Goal: Communication & Community: Connect with others

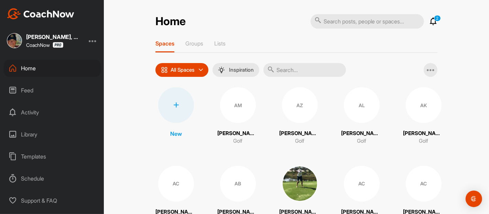
click at [29, 94] on div "Feed" at bounding box center [52, 90] width 97 height 17
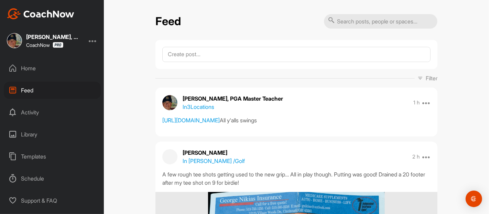
click at [203, 106] on p "In 3 Locations" at bounding box center [199, 107] width 32 height 8
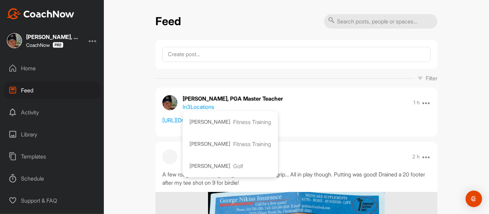
click at [216, 118] on p "[PERSON_NAME]" at bounding box center [210, 122] width 41 height 8
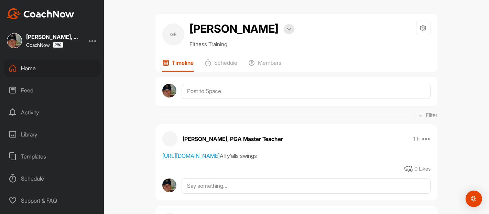
click at [29, 89] on div "Feed" at bounding box center [52, 90] width 97 height 17
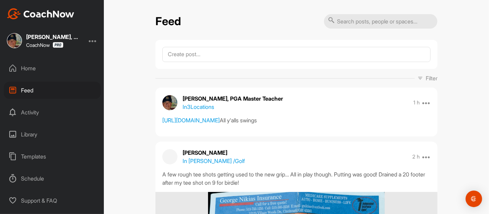
click at [197, 106] on p "In 3 Locations" at bounding box center [199, 107] width 32 height 8
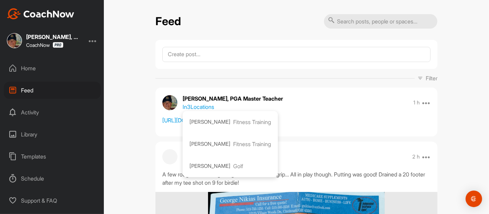
click at [200, 141] on p "[PERSON_NAME]" at bounding box center [210, 144] width 41 height 8
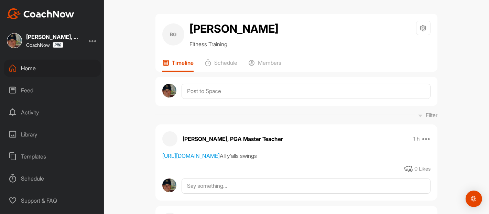
click at [30, 92] on div "Feed" at bounding box center [52, 90] width 97 height 17
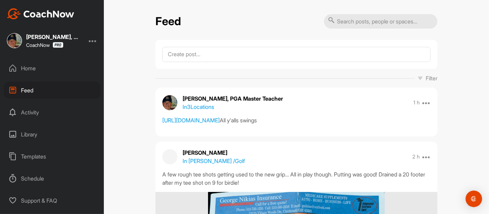
click at [200, 108] on p "In 3 Locations" at bounding box center [199, 107] width 32 height 8
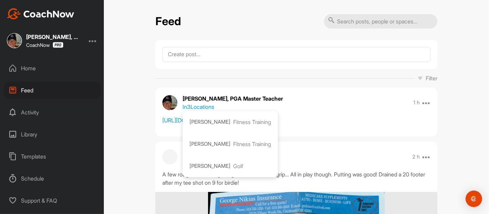
click at [203, 163] on p "[PERSON_NAME]" at bounding box center [210, 166] width 41 height 8
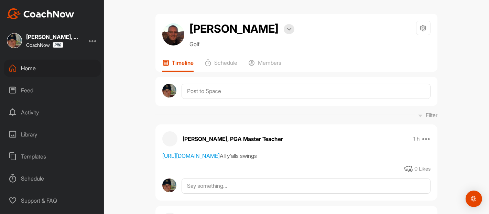
click at [135, 55] on div "[PERSON_NAME] Bookings Golf Space Settings Your Notifications Leave Space Timel…" at bounding box center [296, 107] width 385 height 214
